Goal: Task Accomplishment & Management: Use online tool/utility

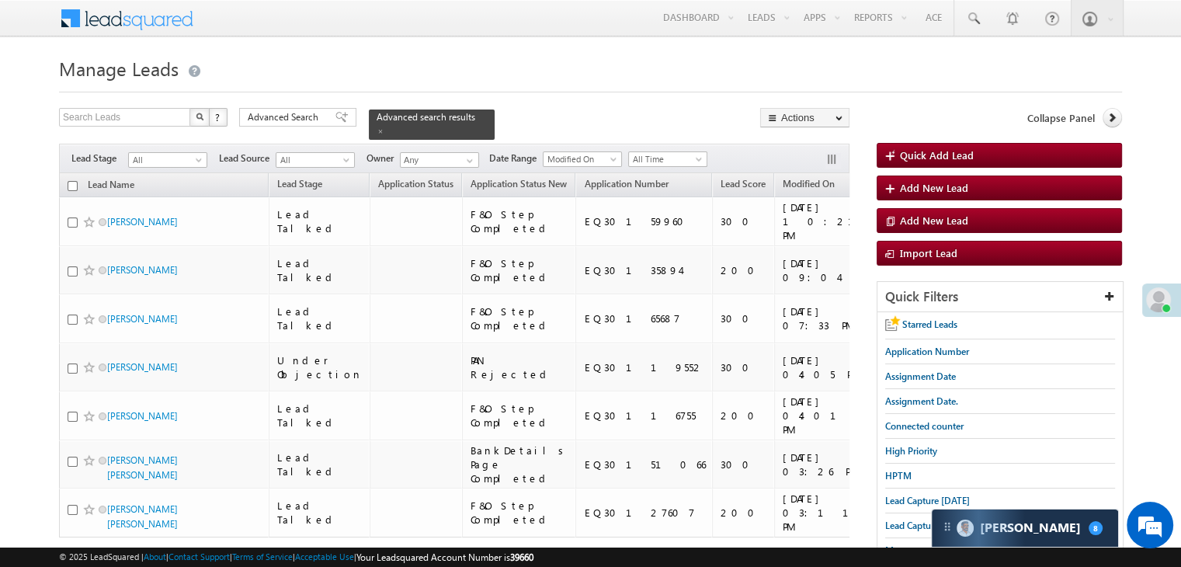
drag, startPoint x: 328, startPoint y: 113, endPoint x: 328, endPoint y: 140, distance: 27.2
click at [335, 113] on span at bounding box center [341, 117] width 12 height 11
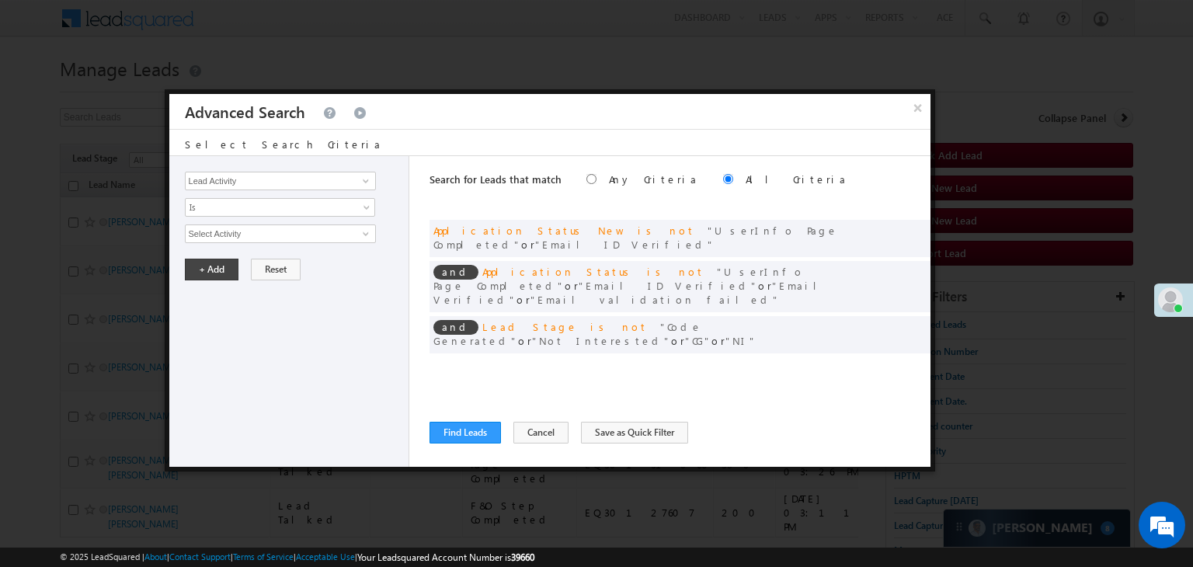
click at [889, 361] on span at bounding box center [894, 366] width 11 height 11
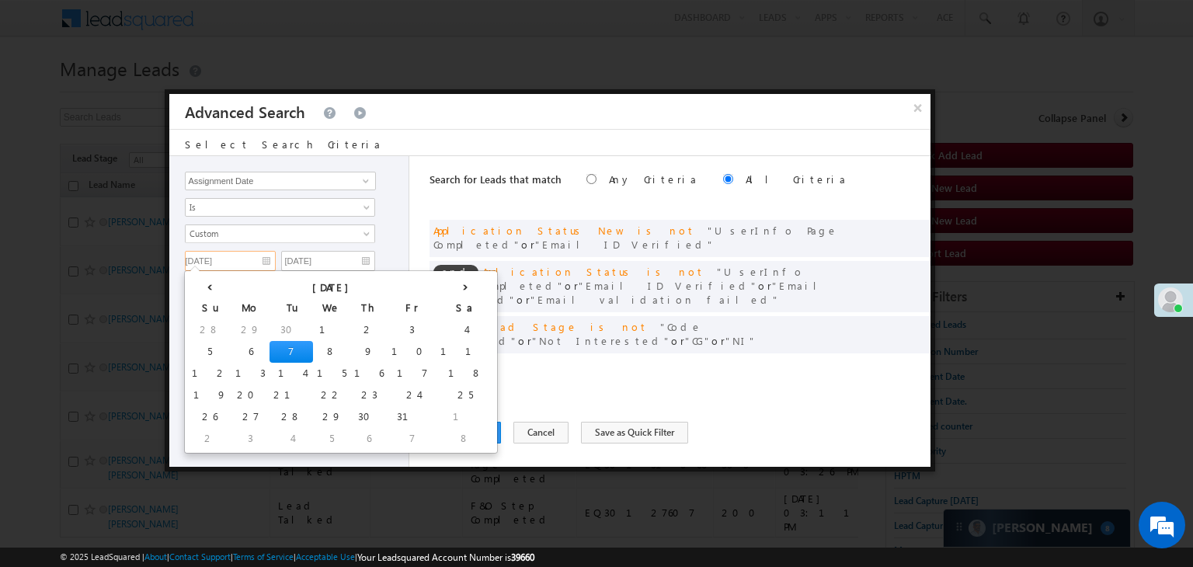
click at [267, 257] on input "[DATE]" at bounding box center [230, 261] width 91 height 20
click at [313, 351] on td "8" at bounding box center [331, 352] width 37 height 22
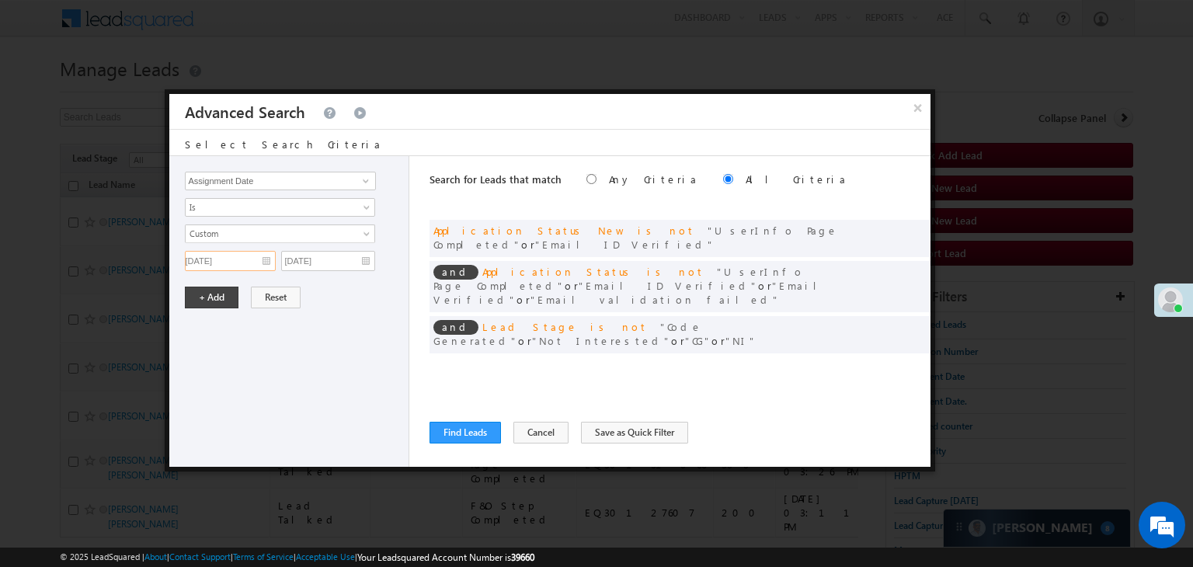
type input "[DATE]"
click at [339, 263] on input "[DATE]" at bounding box center [328, 261] width 94 height 20
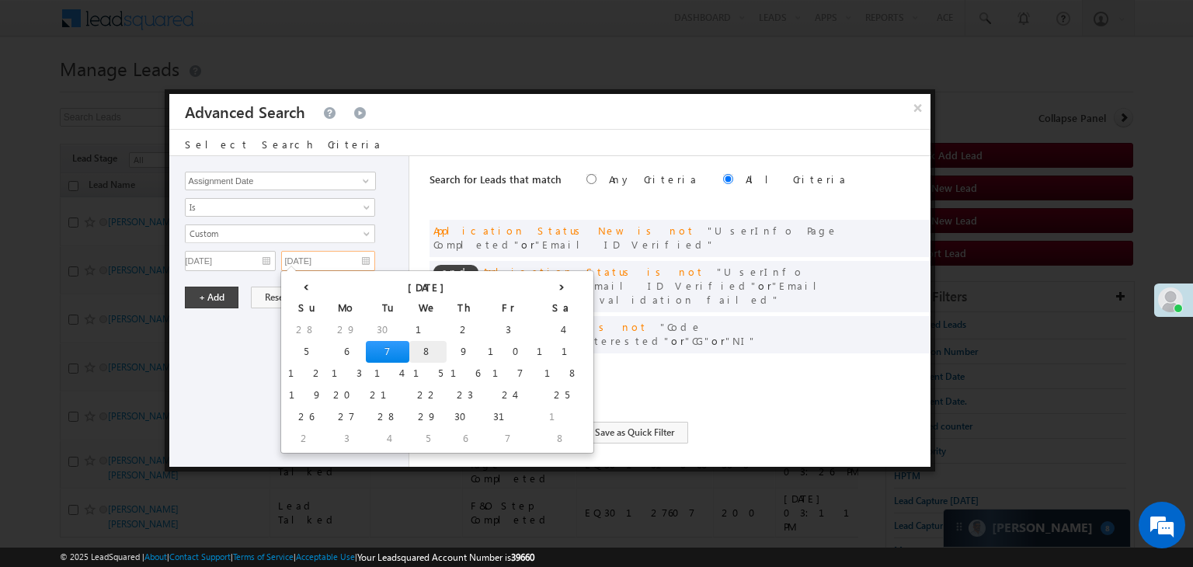
click at [409, 347] on td "8" at bounding box center [427, 352] width 37 height 22
type input "[DATE]"
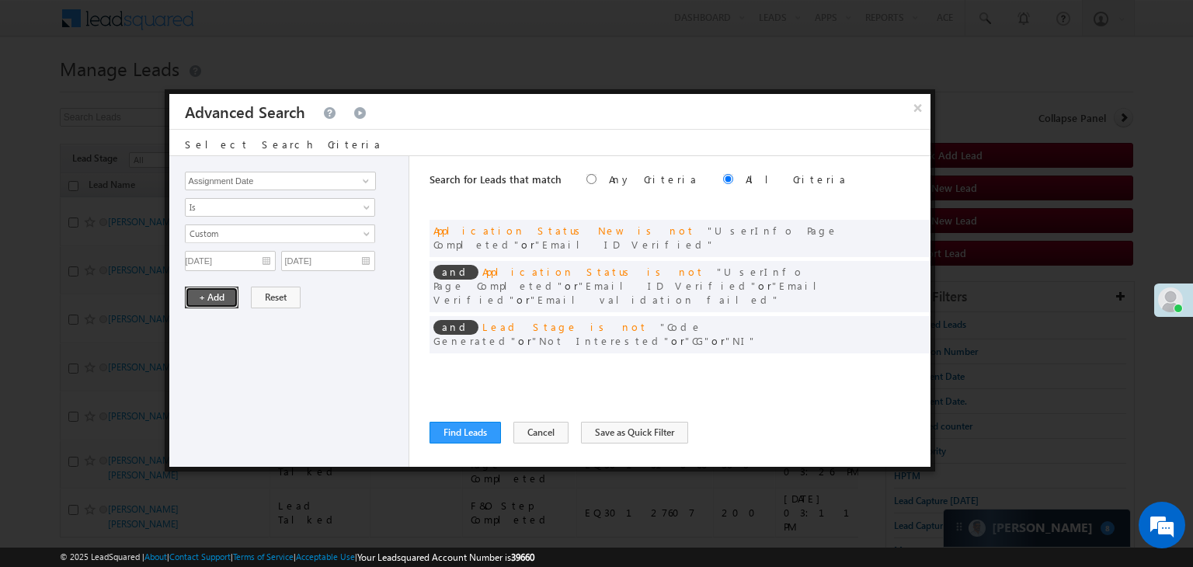
click at [226, 303] on button "+ Add" at bounding box center [212, 298] width 54 height 22
click at [461, 435] on button "Find Leads" at bounding box center [464, 433] width 71 height 22
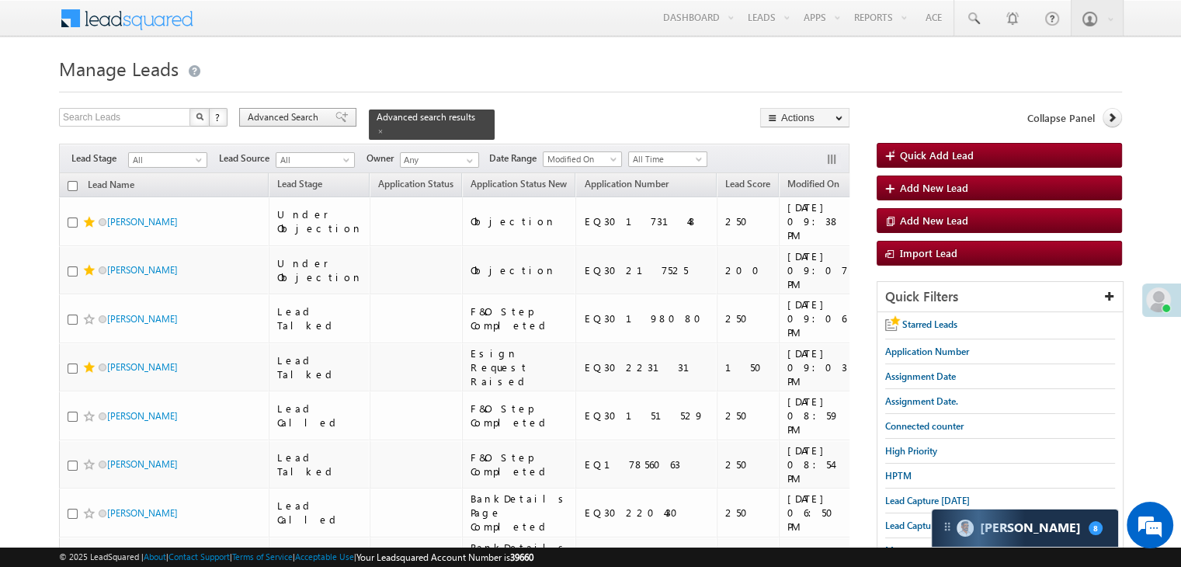
click at [335, 115] on span at bounding box center [341, 117] width 12 height 11
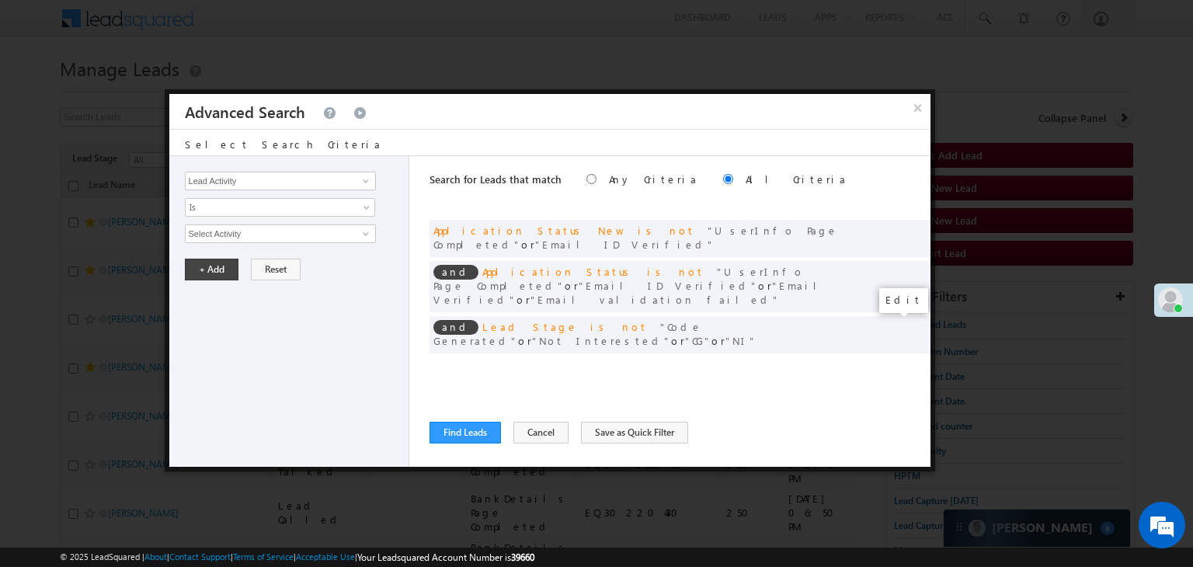
click at [895, 361] on span at bounding box center [894, 366] width 11 height 11
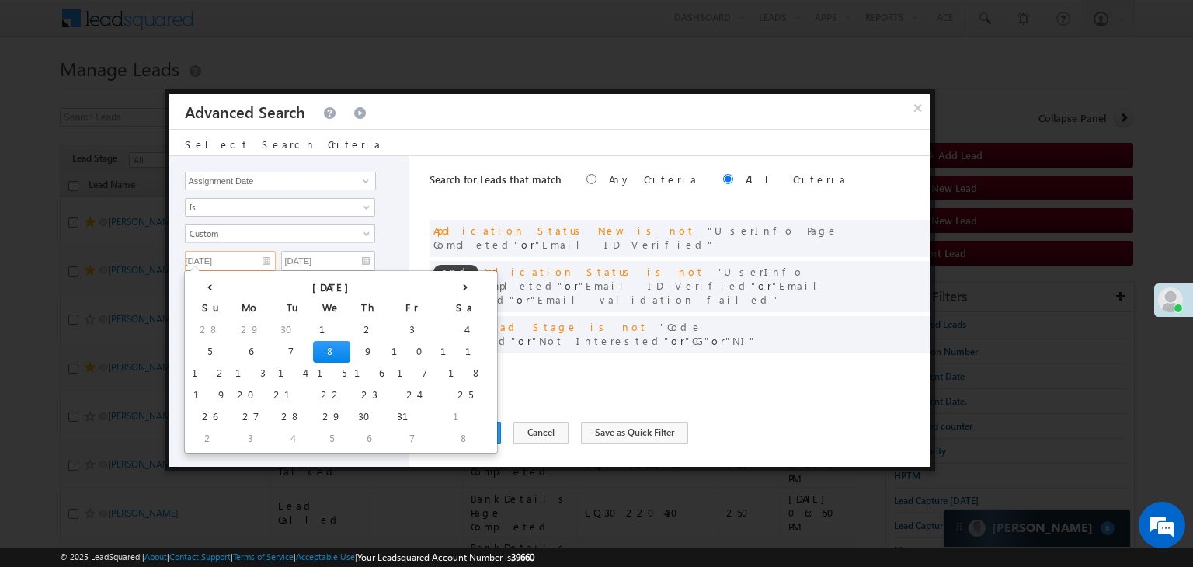
click at [255, 255] on input "[DATE]" at bounding box center [230, 261] width 91 height 20
click at [350, 352] on td "9" at bounding box center [368, 352] width 37 height 22
type input "[DATE]"
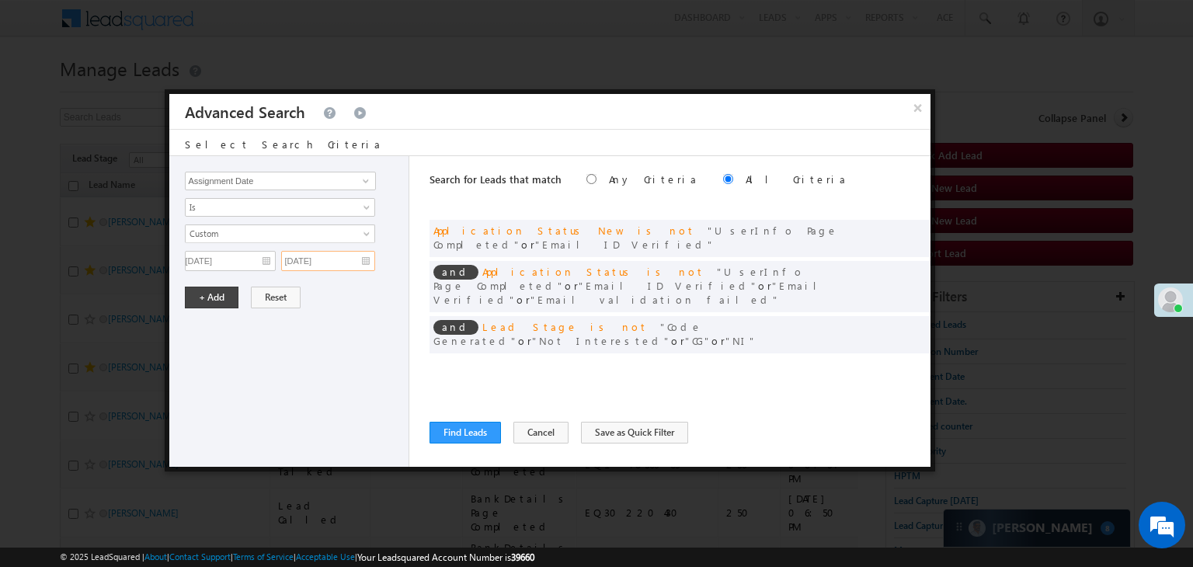
click at [341, 263] on input "[DATE]" at bounding box center [328, 261] width 94 height 20
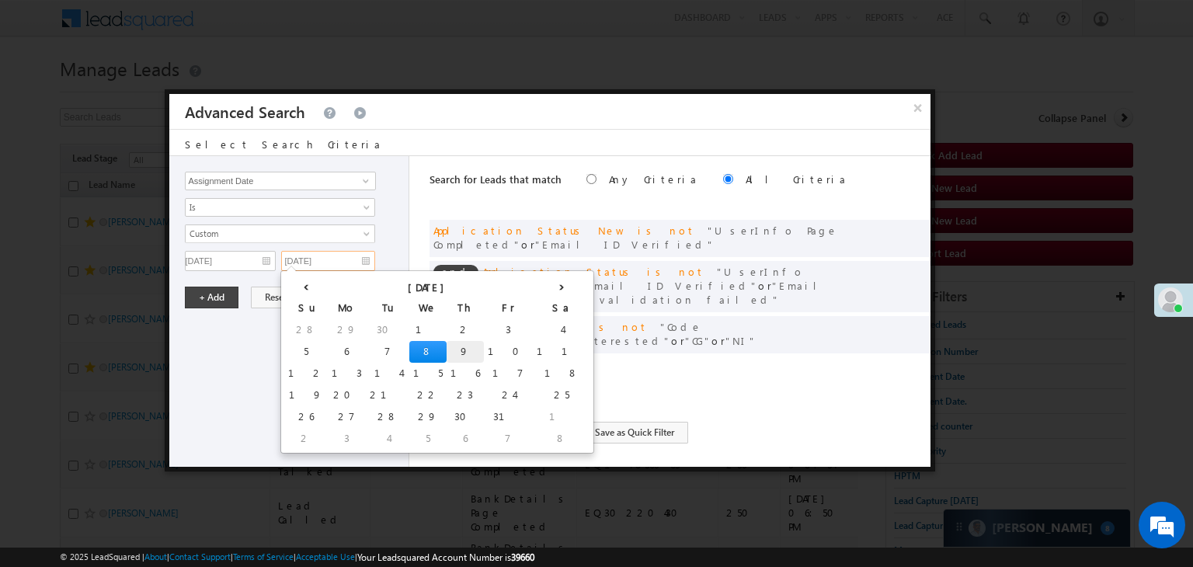
click at [446, 346] on td "9" at bounding box center [464, 352] width 37 height 22
type input "[DATE]"
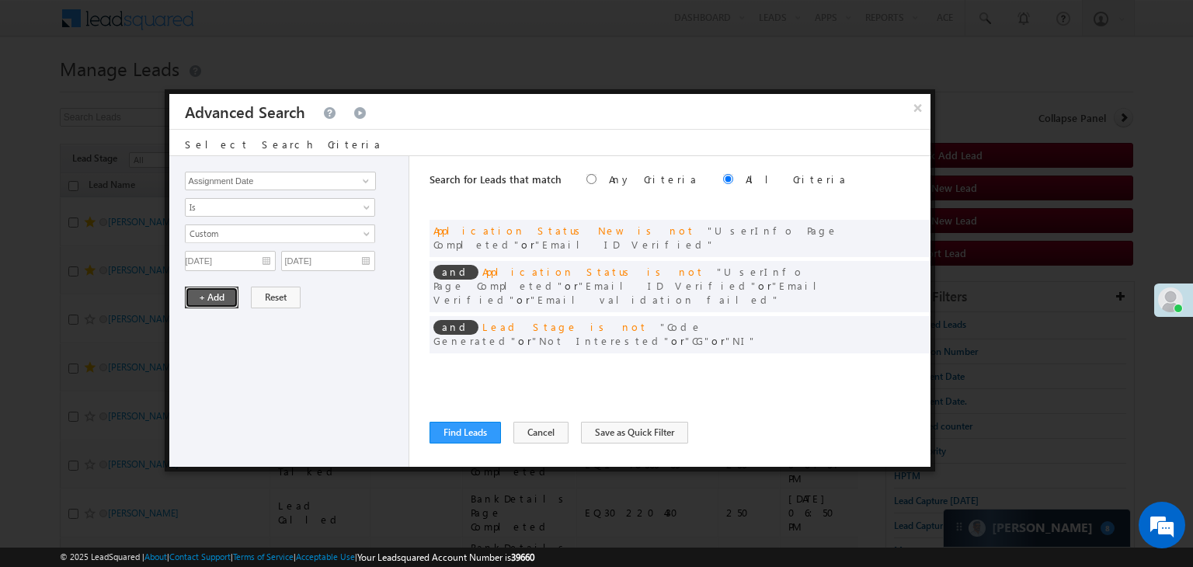
click at [210, 293] on button "+ Add" at bounding box center [212, 298] width 54 height 22
click at [474, 429] on button "Find Leads" at bounding box center [464, 433] width 71 height 22
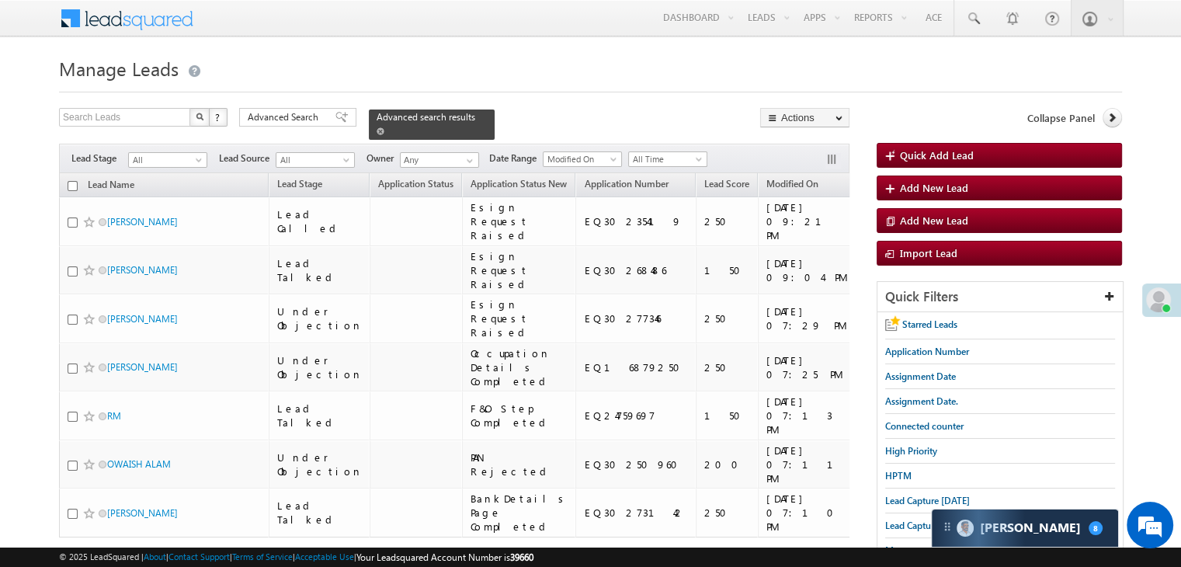
click at [384, 124] on link at bounding box center [381, 130] width 8 height 13
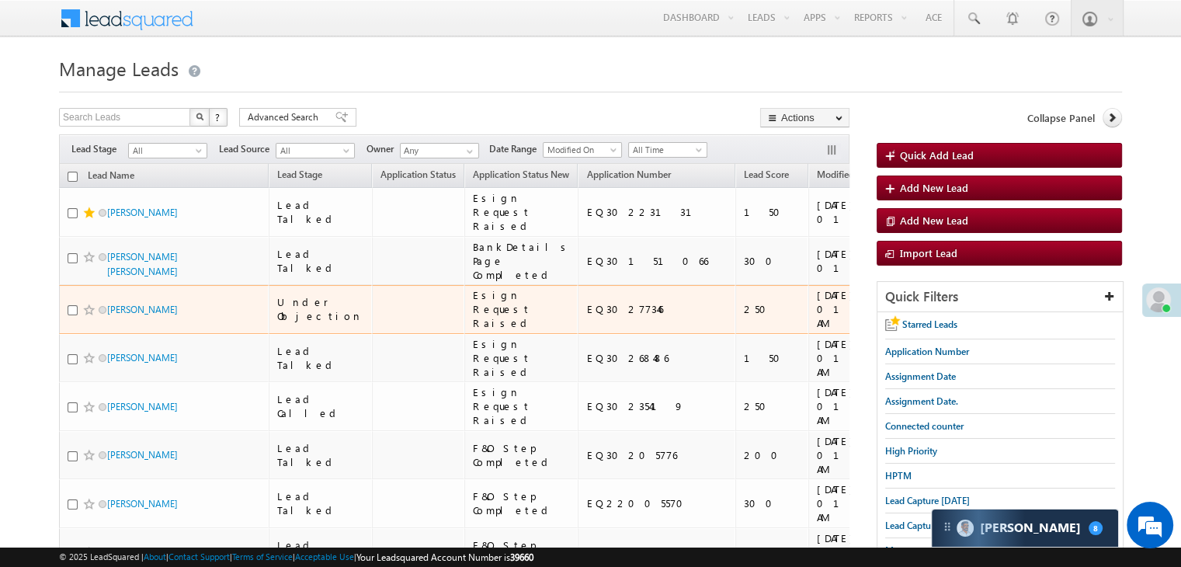
scroll to position [155, 0]
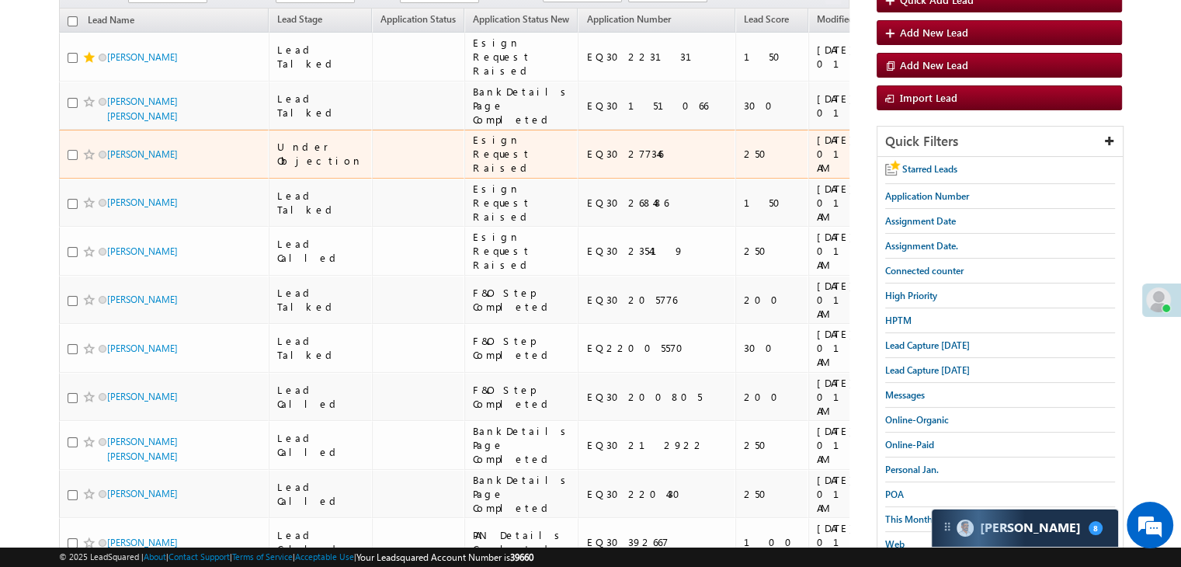
click at [71, 160] on input "checkbox" at bounding box center [73, 155] width 10 height 10
checkbox input "true"
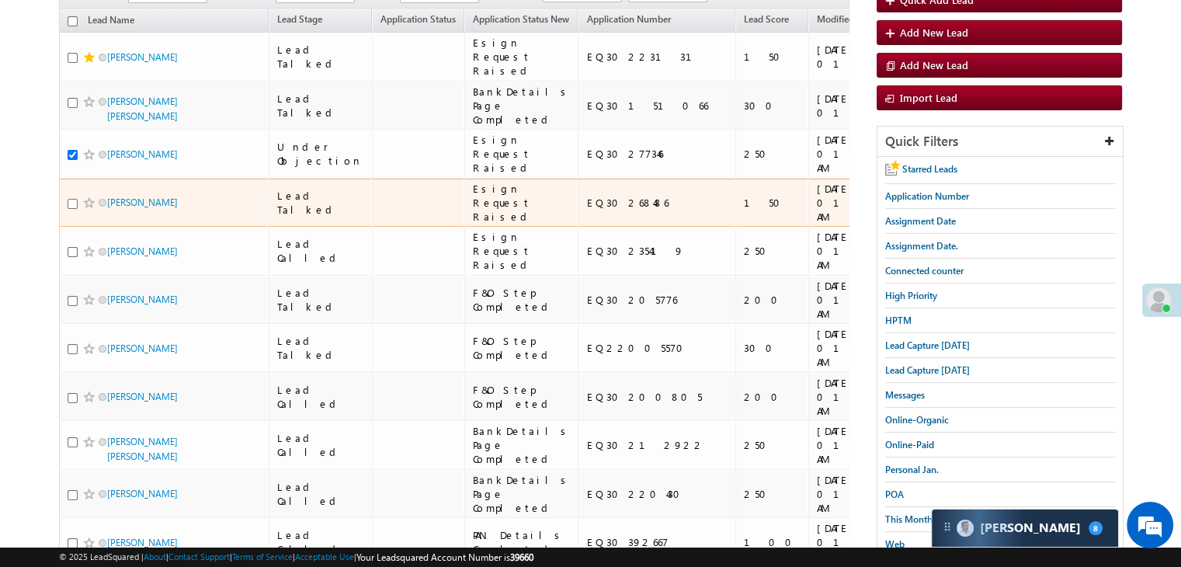
click at [72, 209] on input "checkbox" at bounding box center [73, 204] width 10 height 10
checkbox input "true"
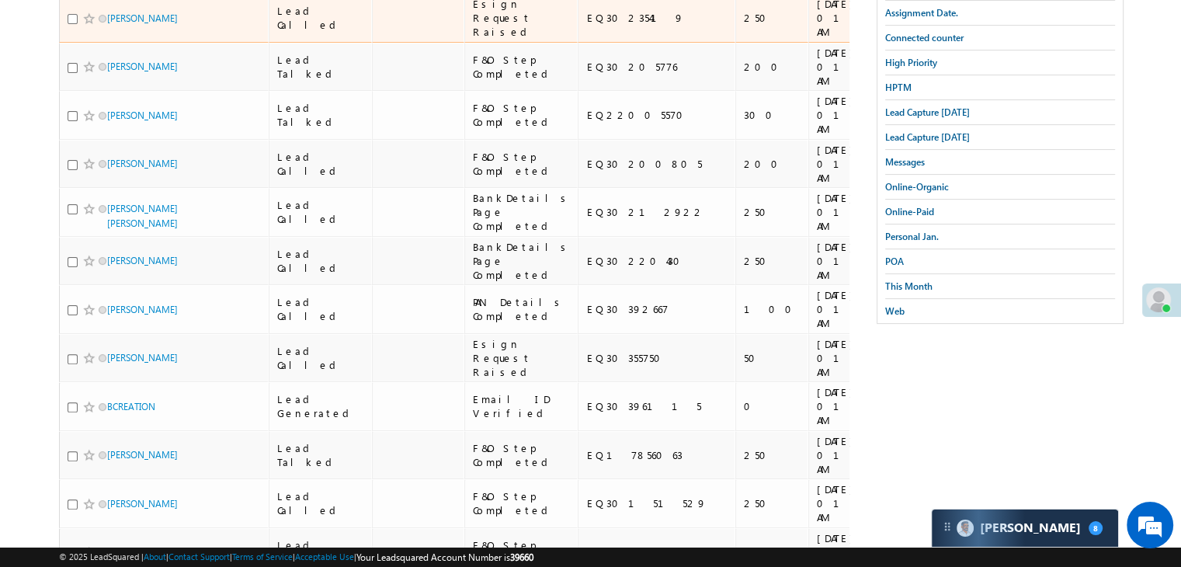
click at [71, 24] on input "checkbox" at bounding box center [73, 19] width 10 height 10
checkbox input "true"
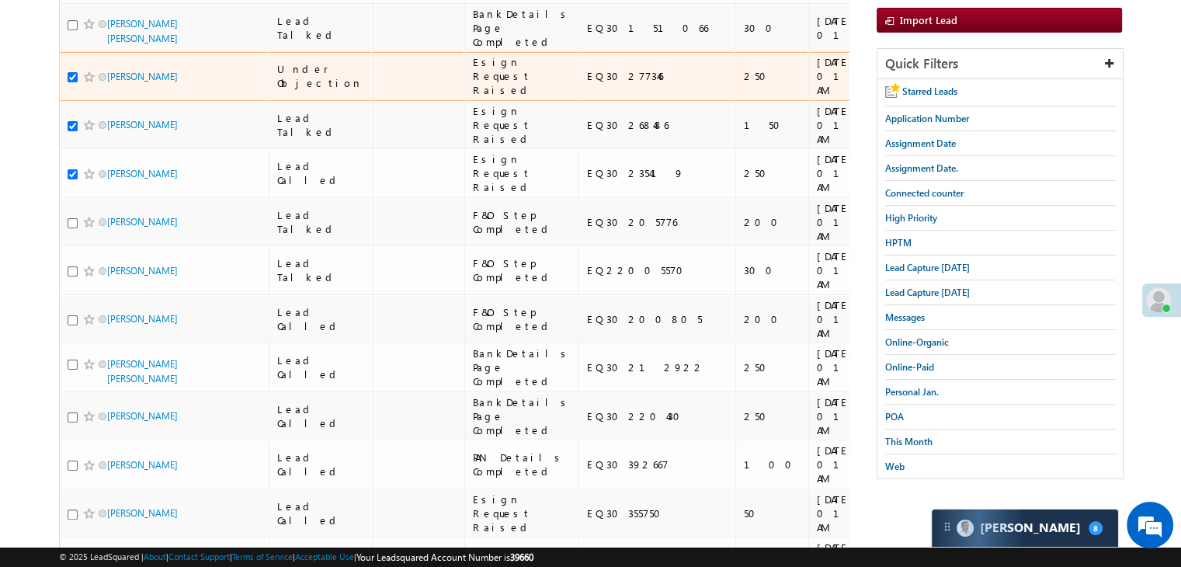
scroll to position [78, 0]
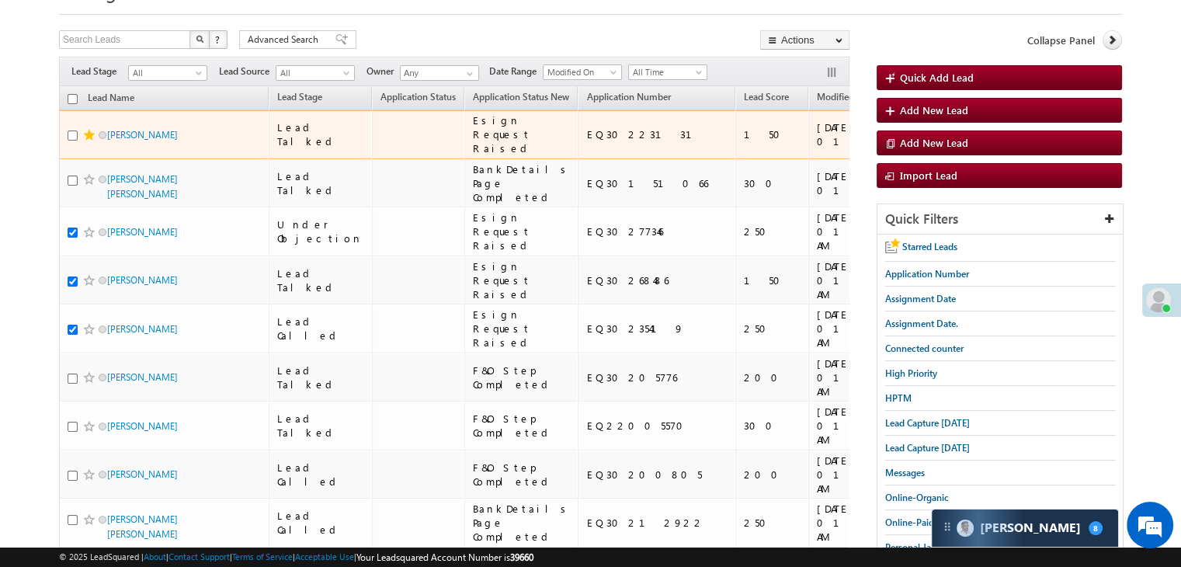
click at [72, 141] on input "checkbox" at bounding box center [73, 135] width 10 height 10
checkbox input "true"
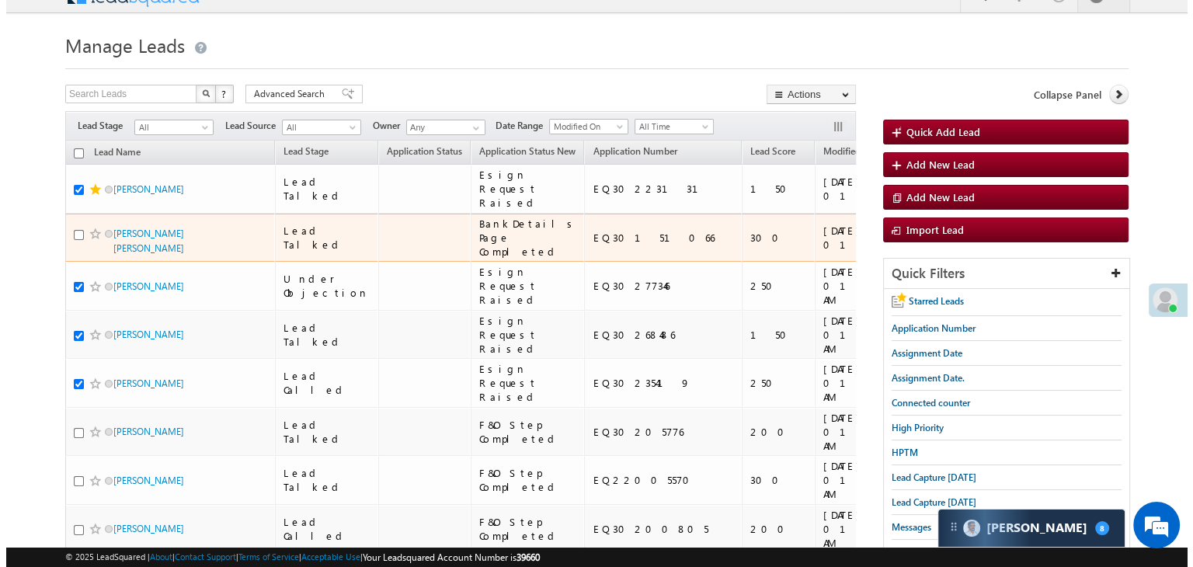
scroll to position [0, 0]
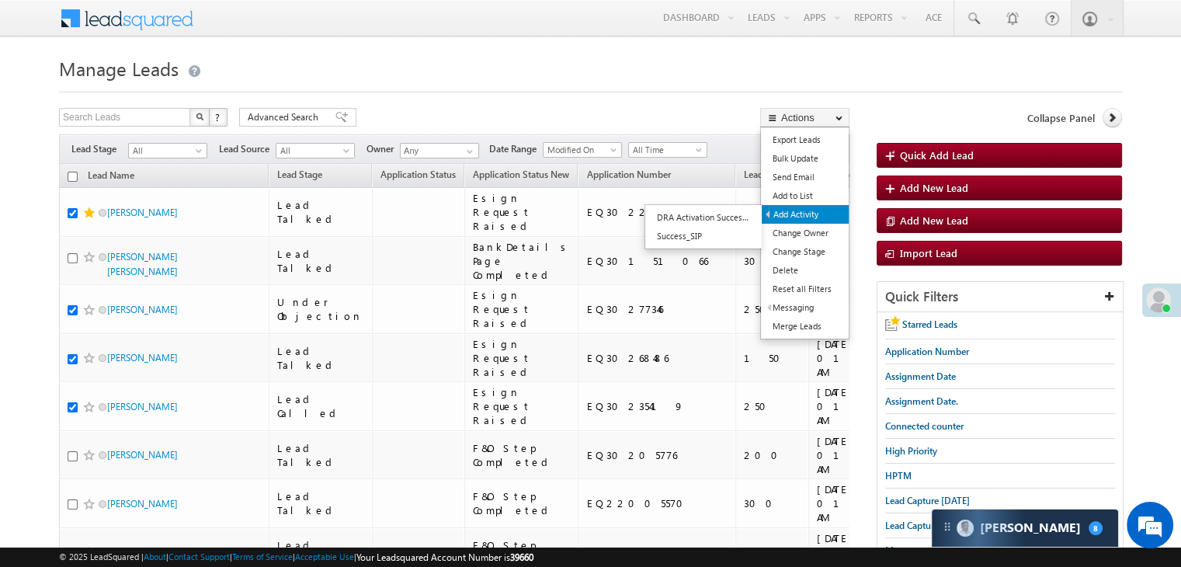
click at [801, 217] on link "Add Activity" at bounding box center [805, 214] width 87 height 19
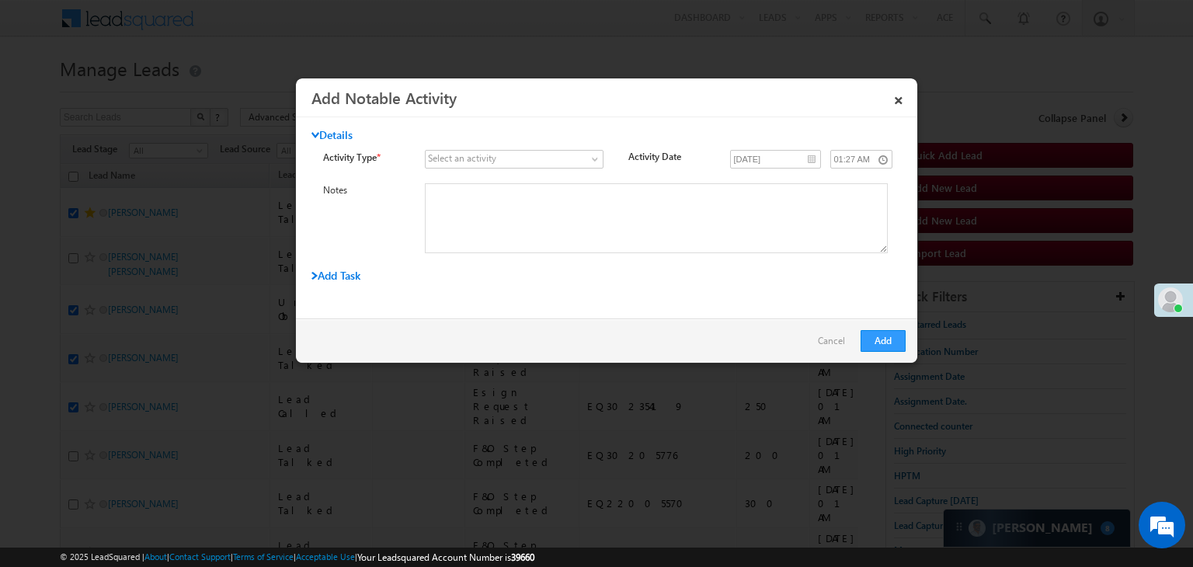
click at [494, 159] on div "Select an activity" at bounding box center [462, 158] width 68 height 14
click at [563, 162] on span at bounding box center [504, 159] width 158 height 14
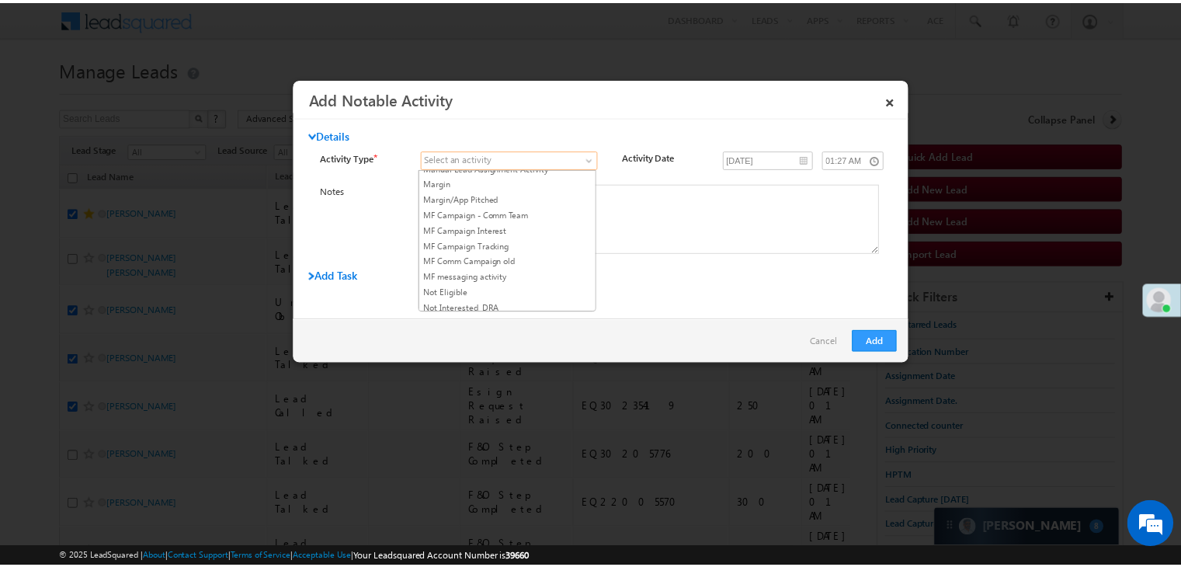
scroll to position [1320, 0]
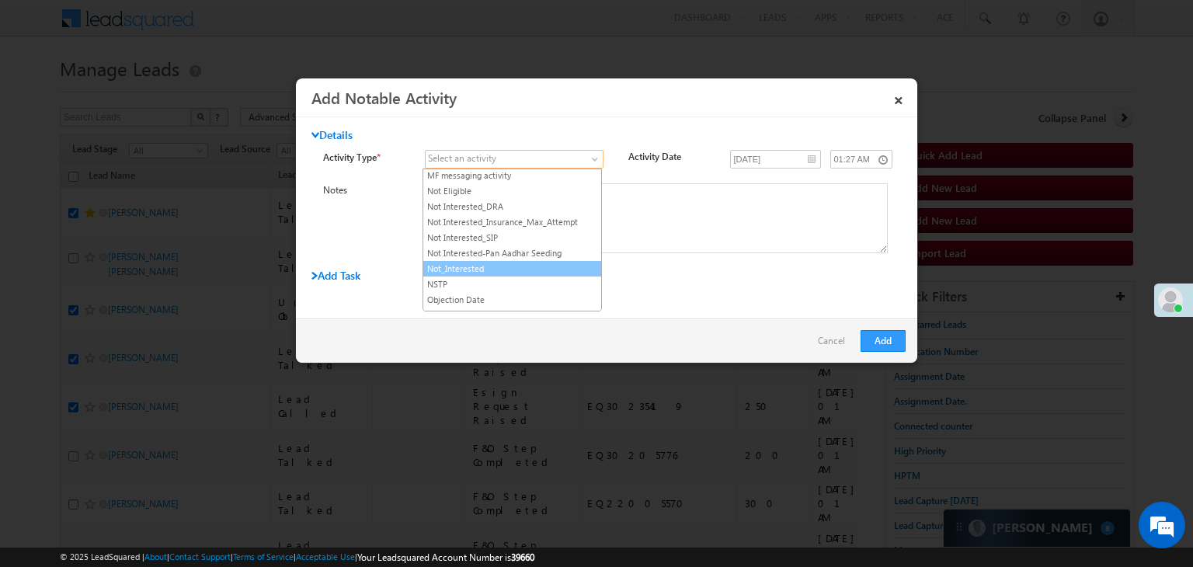
click at [503, 262] on link "Not_Interested" at bounding box center [512, 269] width 178 height 14
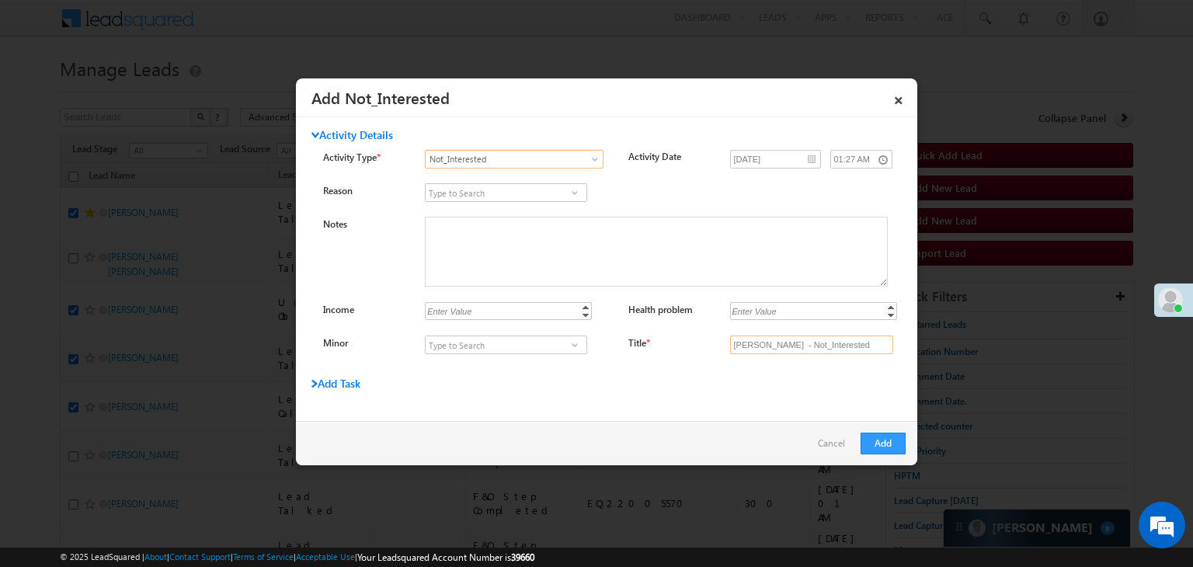
click at [828, 342] on input "[PERSON_NAME] - Not_Interested" at bounding box center [811, 344] width 163 height 19
click at [828, 342] on input "Title *" at bounding box center [811, 344] width 163 height 19
type input "na"
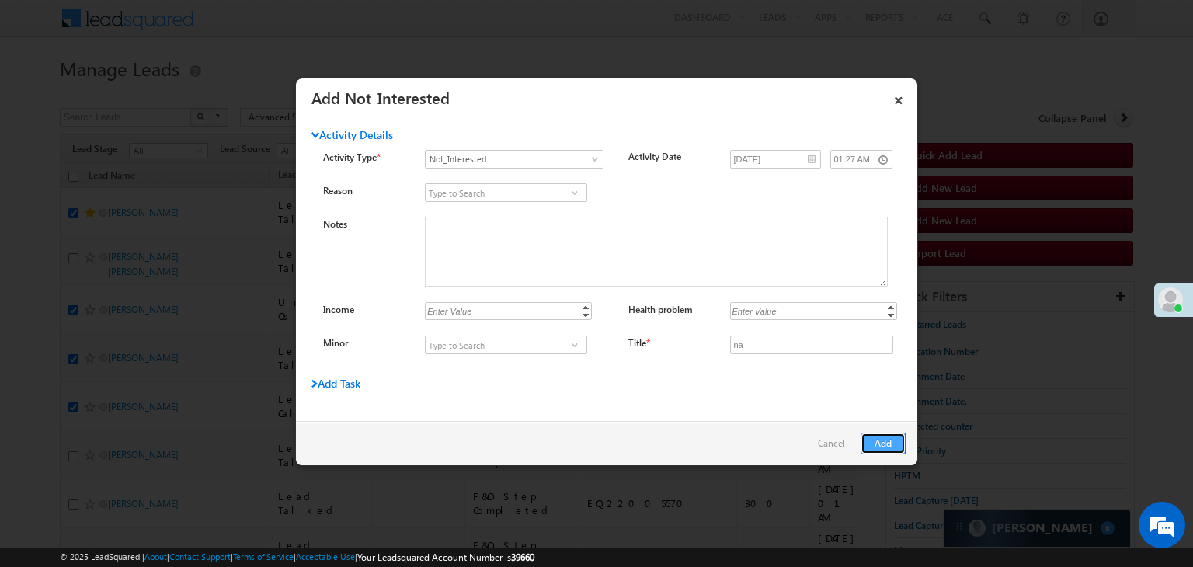
click at [891, 447] on button "Add" at bounding box center [882, 443] width 45 height 22
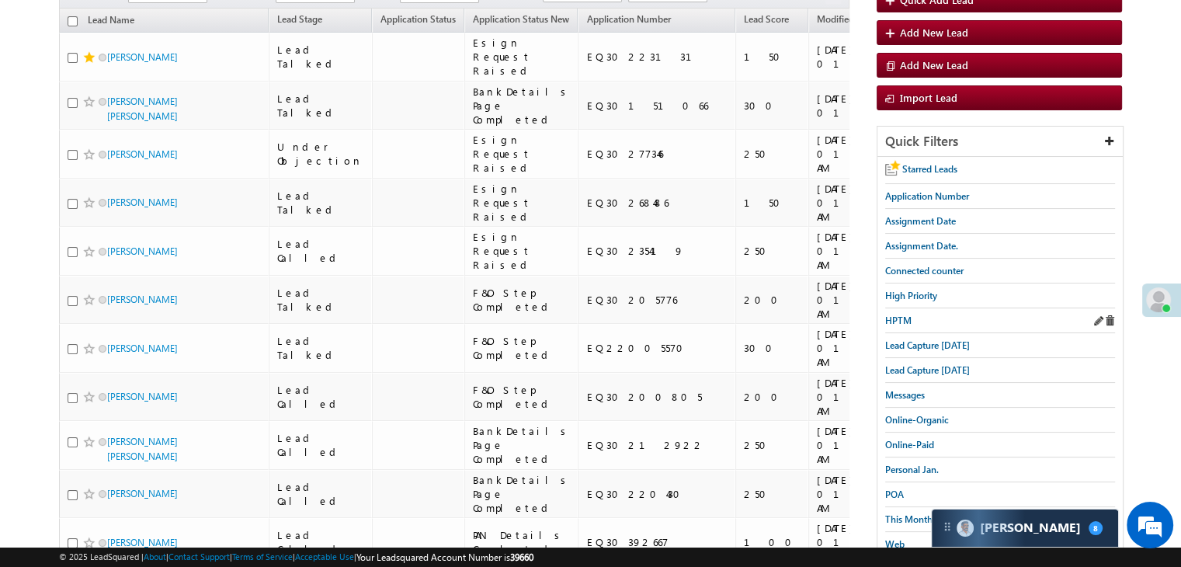
scroll to position [0, 0]
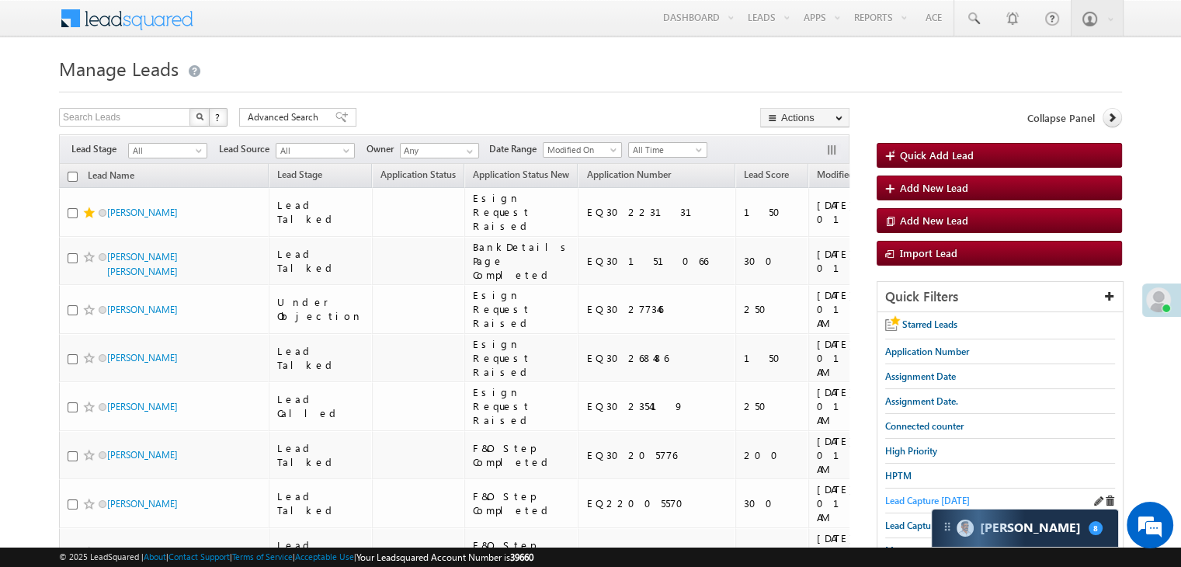
click at [917, 495] on span "Lead Capture [DATE]" at bounding box center [927, 501] width 85 height 12
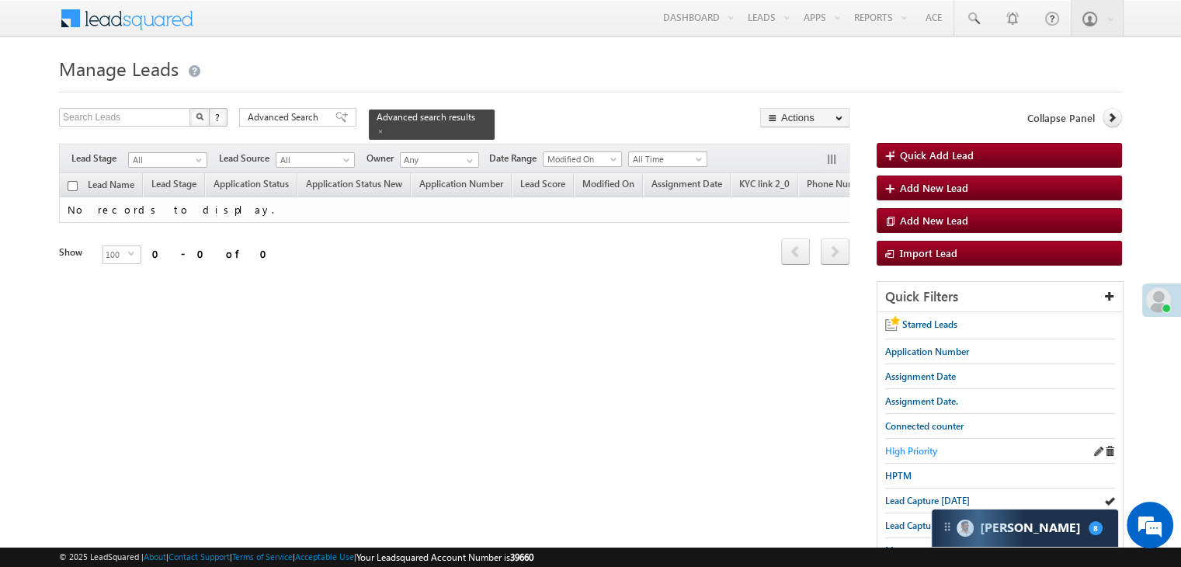
click at [917, 445] on span "High Priority" at bounding box center [911, 451] width 52 height 12
click at [335, 121] on span at bounding box center [341, 117] width 12 height 11
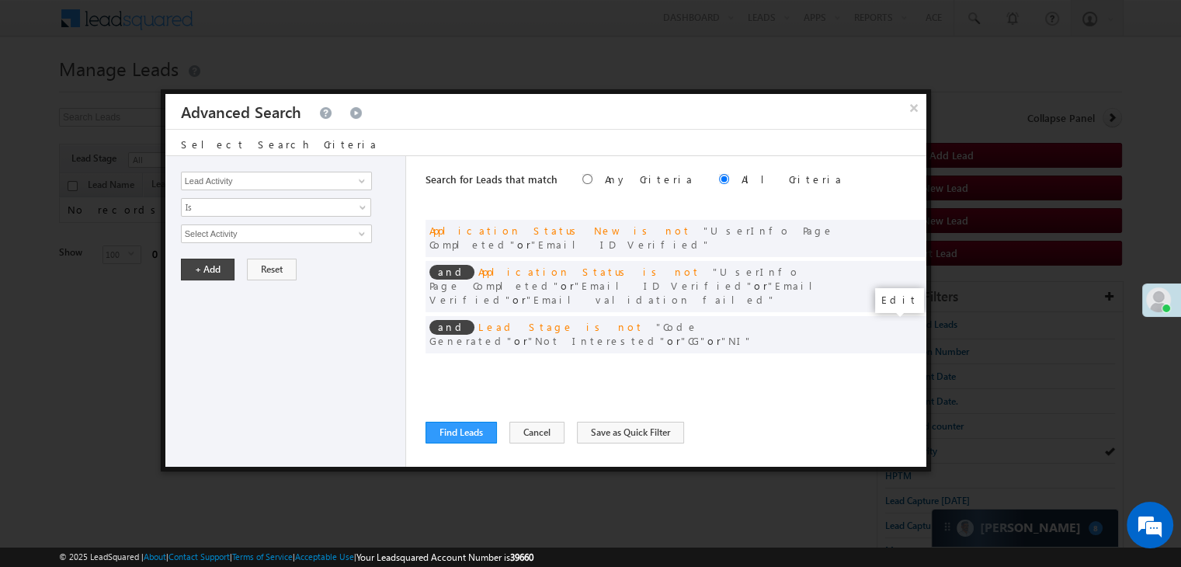
click at [885, 361] on span at bounding box center [890, 366] width 11 height 11
click at [252, 252] on input "[DATE]" at bounding box center [226, 261] width 91 height 20
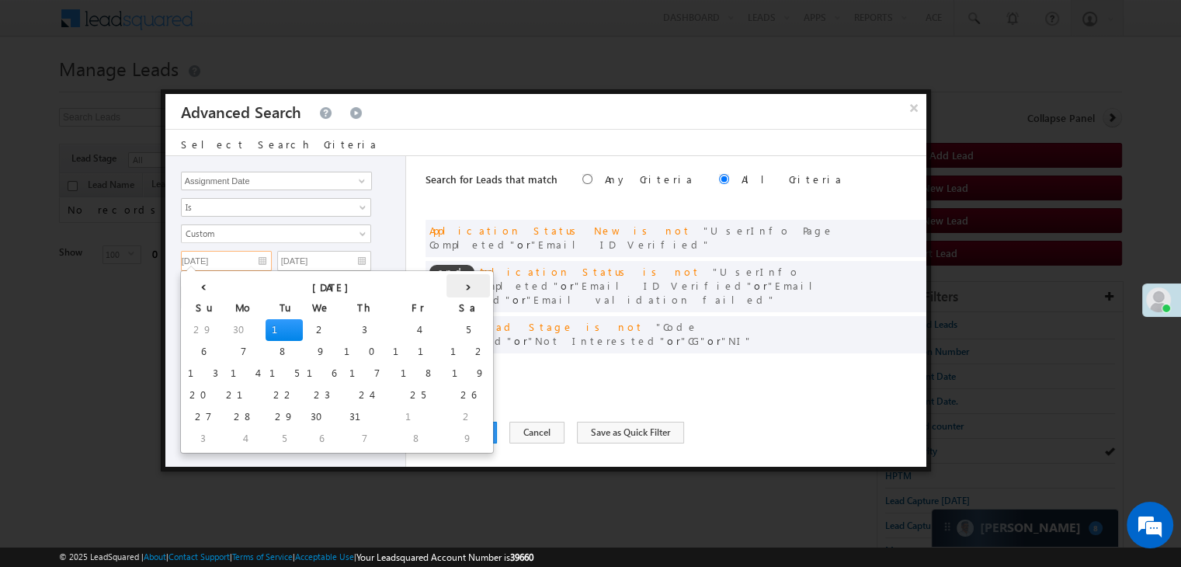
click at [446, 288] on th "›" at bounding box center [467, 285] width 43 height 23
click at [453, 288] on th "›" at bounding box center [471, 285] width 37 height 23
click at [457, 288] on th "›" at bounding box center [485, 285] width 57 height 23
click at [266, 346] on td "7" at bounding box center [287, 352] width 43 height 22
type input "[DATE]"
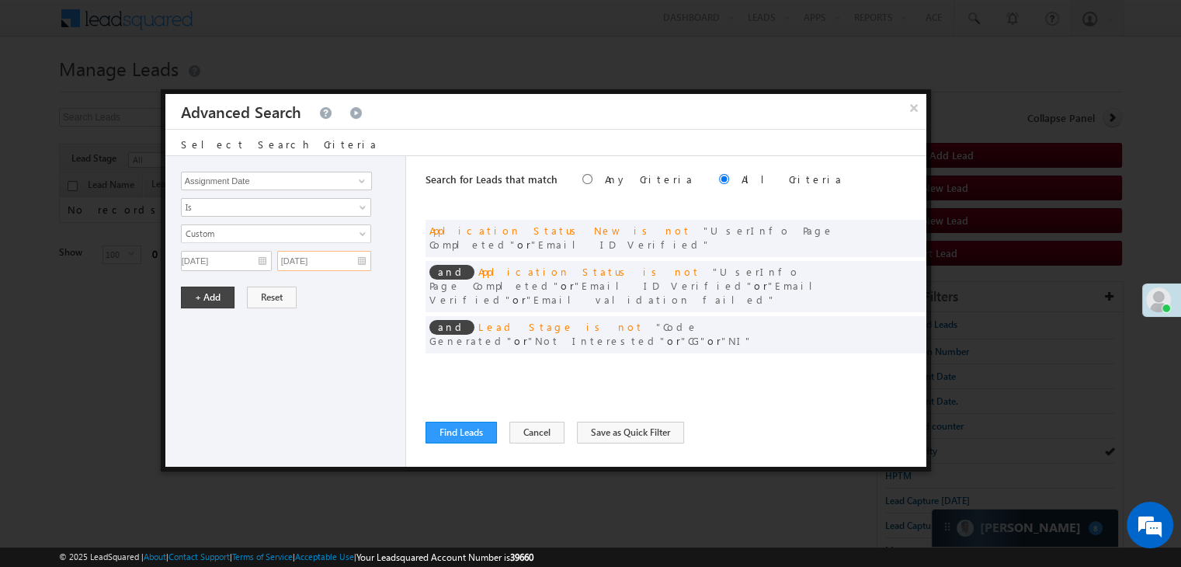
click at [339, 261] on input "[DATE]" at bounding box center [324, 261] width 94 height 20
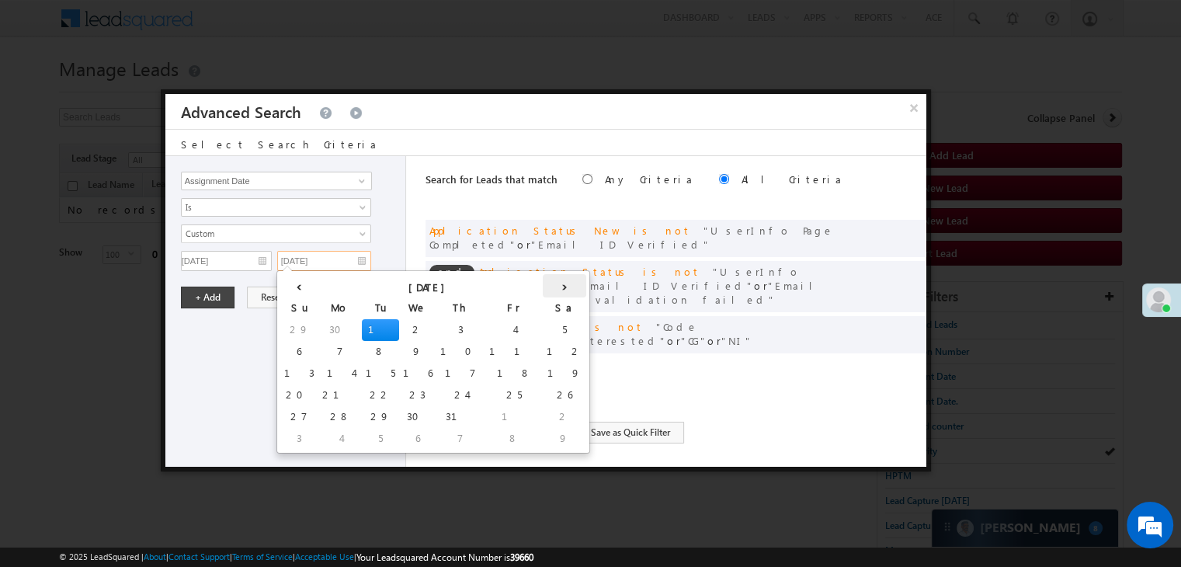
click at [543, 290] on th "›" at bounding box center [564, 285] width 43 height 23
click at [447, 436] on td "9" at bounding box center [475, 439] width 57 height 22
type input "[DATE]"
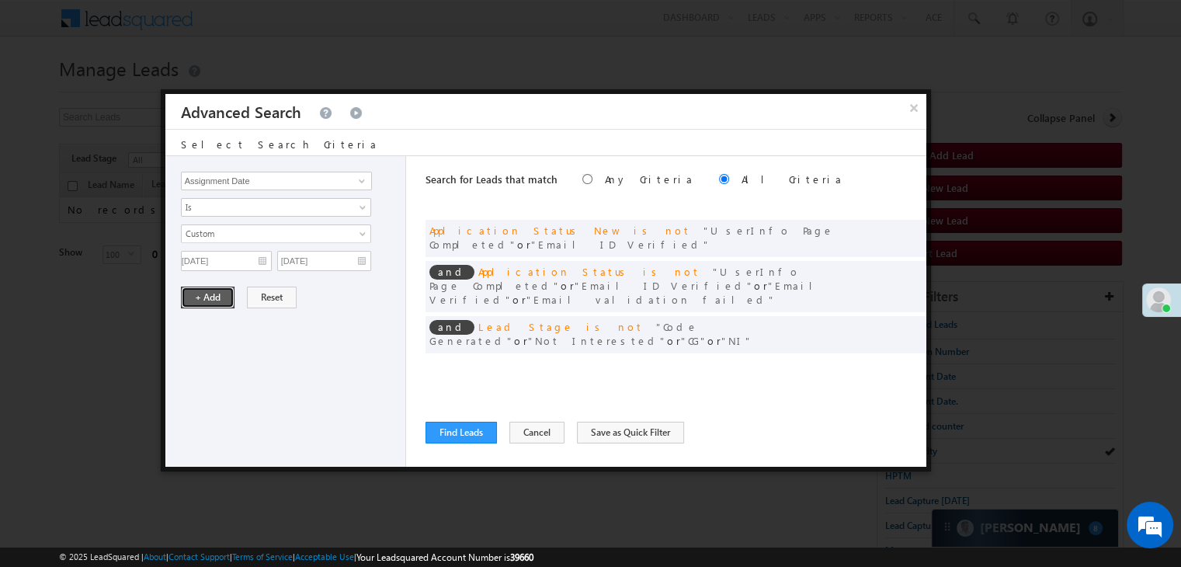
click at [213, 296] on button "+ Add" at bounding box center [208, 298] width 54 height 22
click at [446, 443] on div "Search for Leads that match Any Criteria All Criteria Note that the current tri…" at bounding box center [675, 311] width 501 height 311
click at [447, 429] on button "Find Leads" at bounding box center [460, 433] width 71 height 22
